Goal: Task Accomplishment & Management: Manage account settings

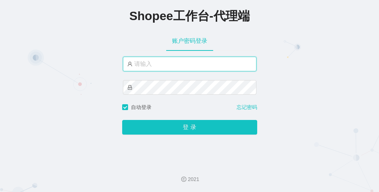
type input "xjp804"
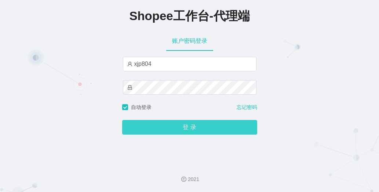
click at [176, 126] on button "登 录" at bounding box center [189, 127] width 135 height 15
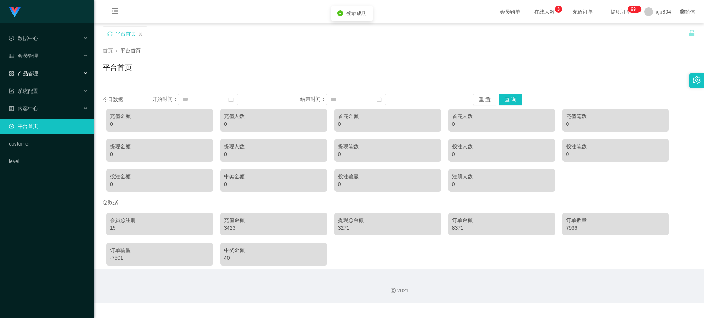
click at [46, 78] on div "产品管理" at bounding box center [47, 73] width 94 height 15
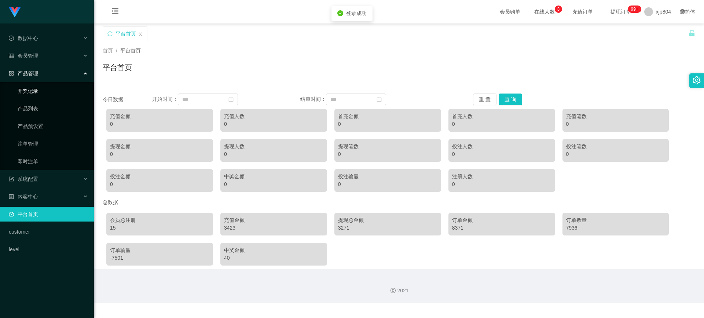
click at [46, 98] on link "开奖记录" at bounding box center [53, 91] width 70 height 15
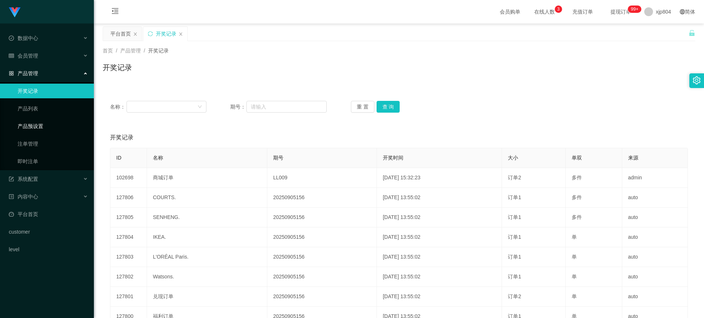
click at [43, 125] on link "产品预设置" at bounding box center [53, 126] width 70 height 15
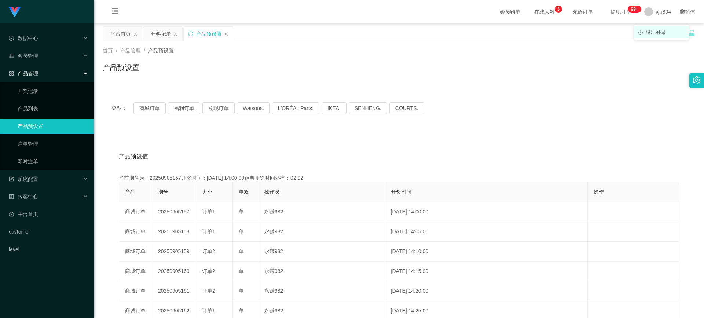
click at [378, 29] on span "退出登录" at bounding box center [655, 32] width 21 height 6
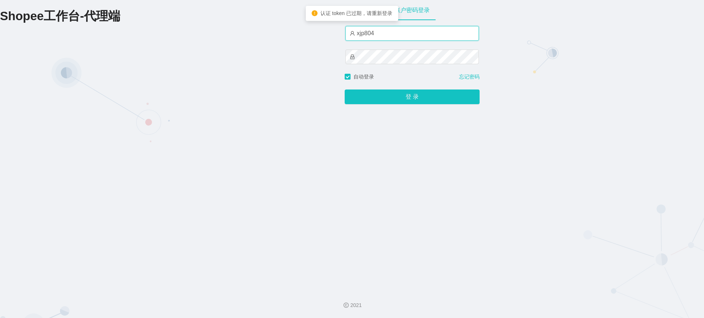
drag, startPoint x: 362, startPoint y: 36, endPoint x: 350, endPoint y: 36, distance: 11.7
click at [350, 36] on span "xjp804" at bounding box center [411, 33] width 133 height 15
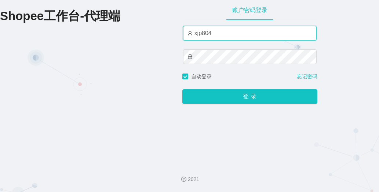
drag, startPoint x: 230, startPoint y: 38, endPoint x: 147, endPoint y: 36, distance: 83.2
click at [147, 36] on div "Shopee工作台-代理端 账户密码登录 xjp804 自动登录 忘记密码 登 录" at bounding box center [189, 79] width 379 height 158
paste input "yn04"
type input "yn04"
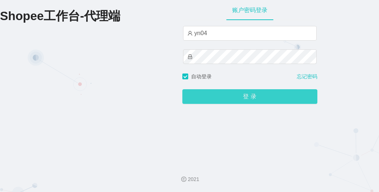
click at [195, 99] on button "登 录" at bounding box center [249, 96] width 135 height 15
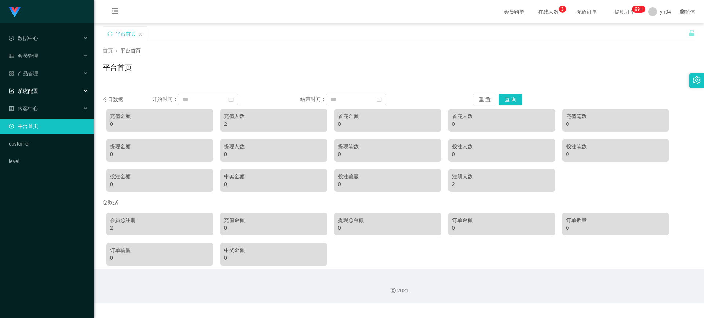
click at [41, 87] on div "系统配置" at bounding box center [47, 91] width 94 height 15
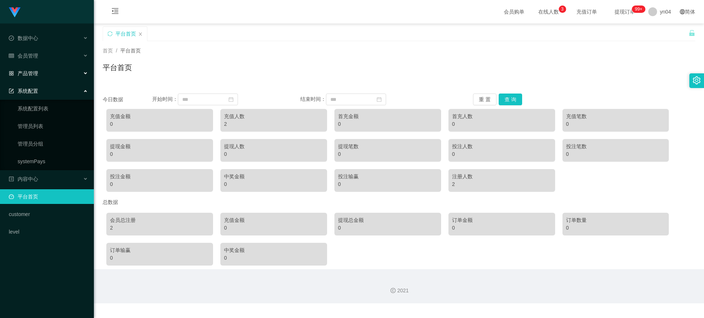
click at [37, 75] on span "产品管理" at bounding box center [23, 73] width 29 height 6
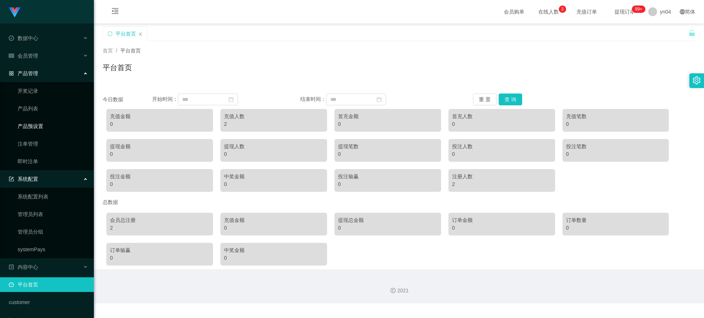
click at [39, 126] on link "产品预设置" at bounding box center [53, 126] width 70 height 15
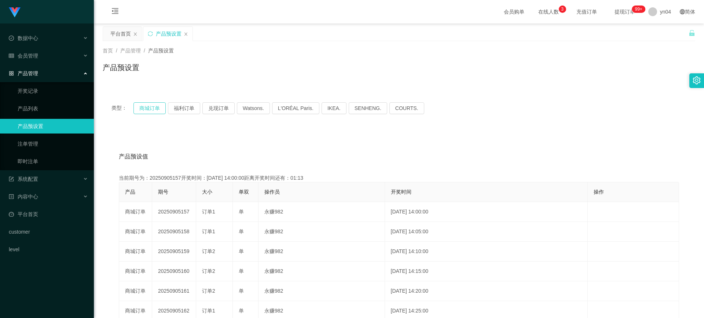
click at [158, 107] on button "商城订单" at bounding box center [149, 108] width 32 height 12
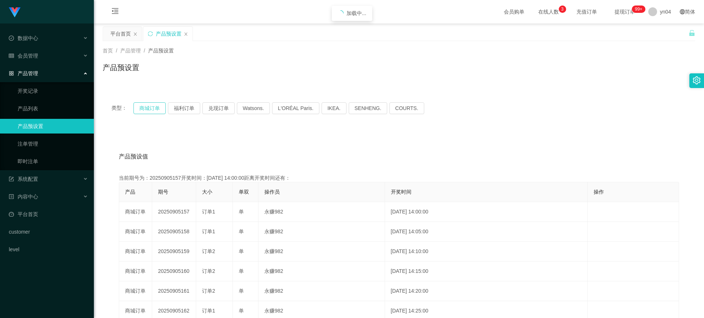
click at [158, 107] on button "商城订单" at bounding box center [149, 108] width 32 height 12
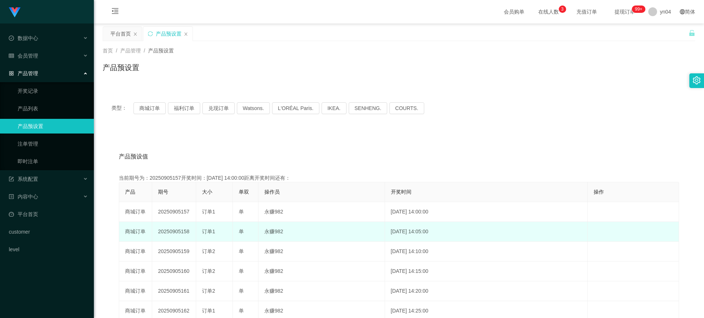
click at [185, 192] on td "20250905158" at bounding box center [174, 232] width 44 height 20
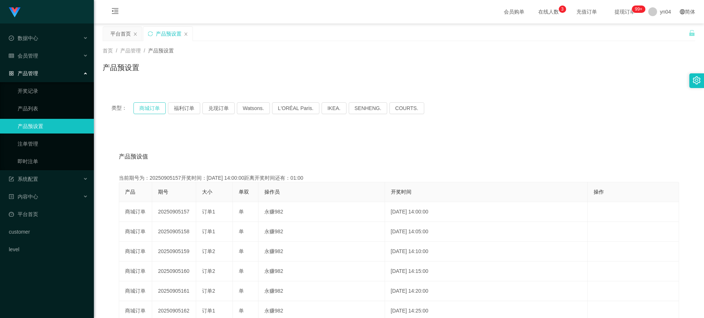
click at [148, 107] on button "商城订单" at bounding box center [149, 108] width 32 height 12
click at [41, 144] on link "注单管理" at bounding box center [53, 143] width 70 height 15
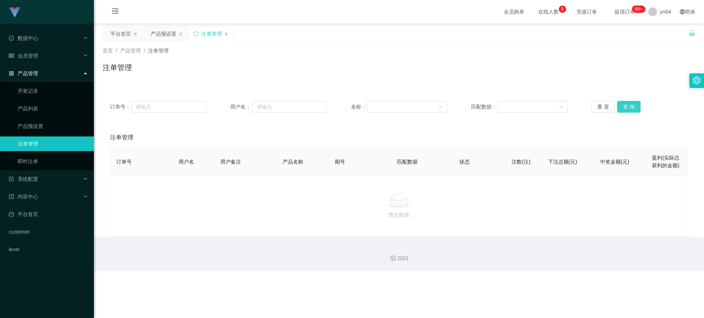
click at [378, 107] on button "查 询" at bounding box center [628, 107] width 23 height 12
click at [378, 107] on div "重 置 查 询" at bounding box center [639, 107] width 96 height 12
click at [378, 107] on button "查 询" at bounding box center [628, 107] width 23 height 12
click at [378, 107] on div "重 置 查 询" at bounding box center [639, 107] width 96 height 12
click at [57, 49] on div "会员管理" at bounding box center [47, 55] width 94 height 15
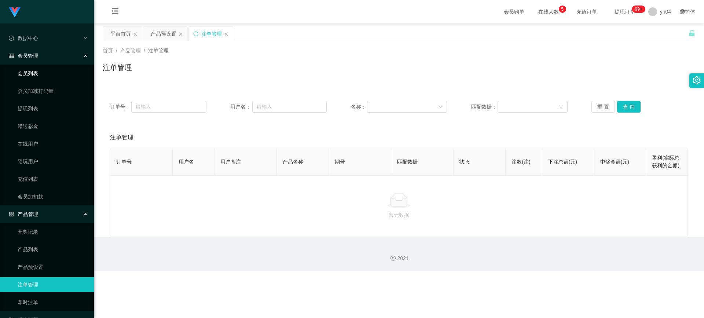
click at [47, 71] on link "会员列表" at bounding box center [53, 73] width 70 height 15
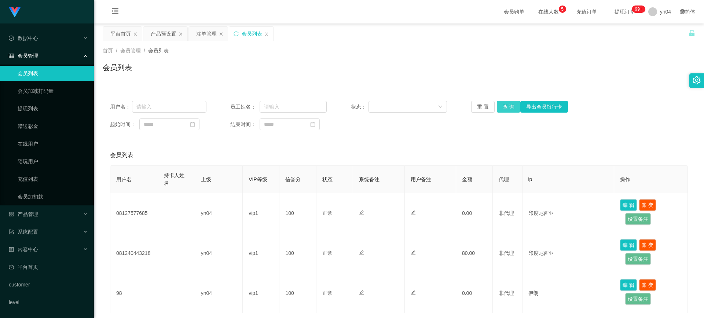
click at [378, 110] on button "查 询" at bounding box center [508, 107] width 23 height 12
click at [378, 110] on div "重 置 查 询 导出会员银行卡" at bounding box center [519, 107] width 96 height 12
click at [378, 110] on button "查 询" at bounding box center [508, 107] width 23 height 12
click at [378, 102] on button "查 询" at bounding box center [508, 107] width 23 height 12
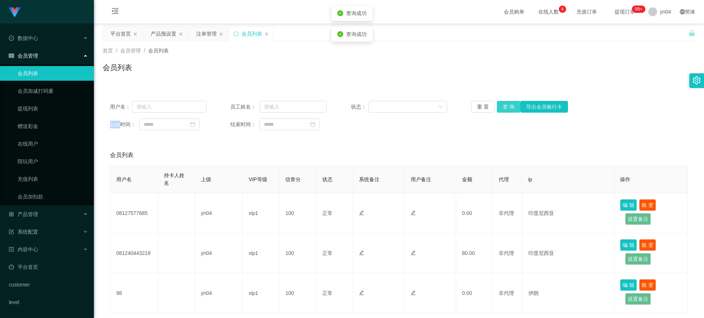
scroll to position [53, 0]
